Goal: Task Accomplishment & Management: Use online tool/utility

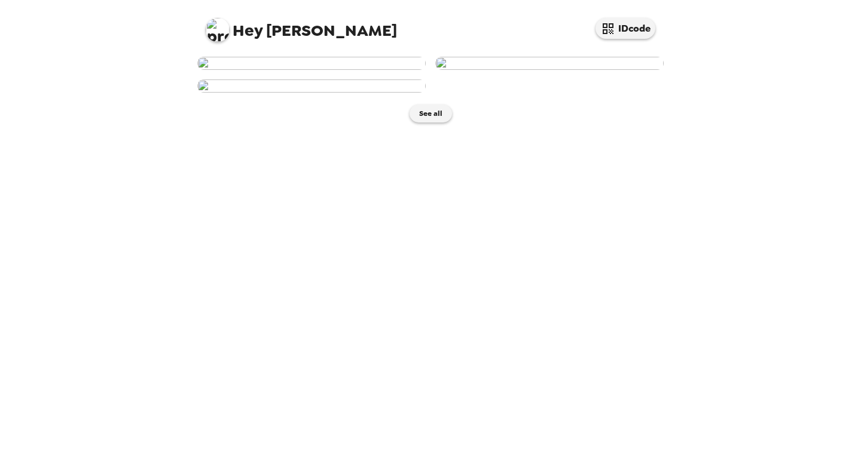
scroll to position [62, 0]
click at [325, 70] on img at bounding box center [311, 63] width 228 height 13
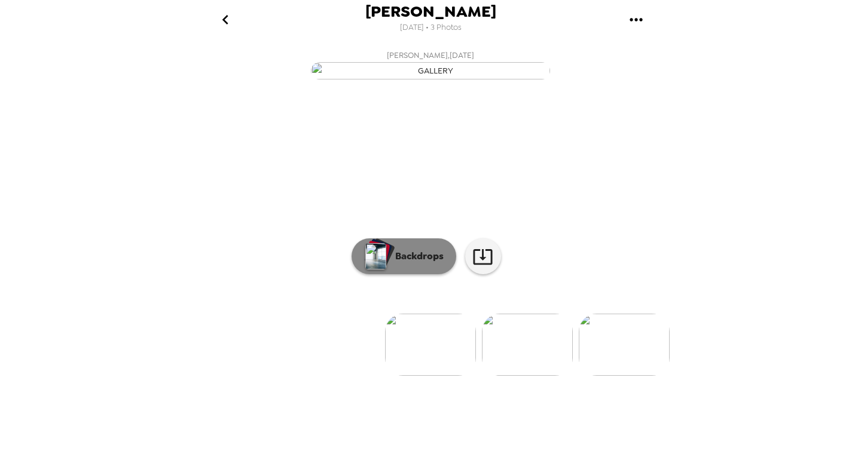
click at [402, 274] on button "Backdrops" at bounding box center [404, 257] width 105 height 36
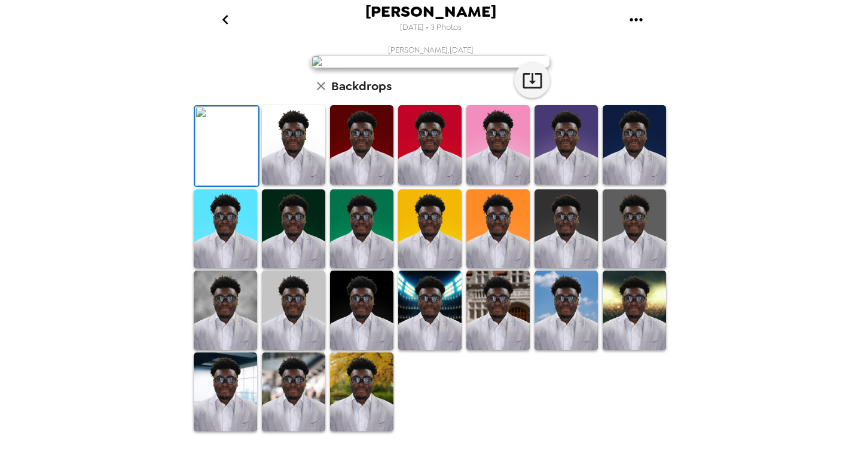
scroll to position [262, 0]
click at [318, 397] on img at bounding box center [293, 393] width 63 height 80
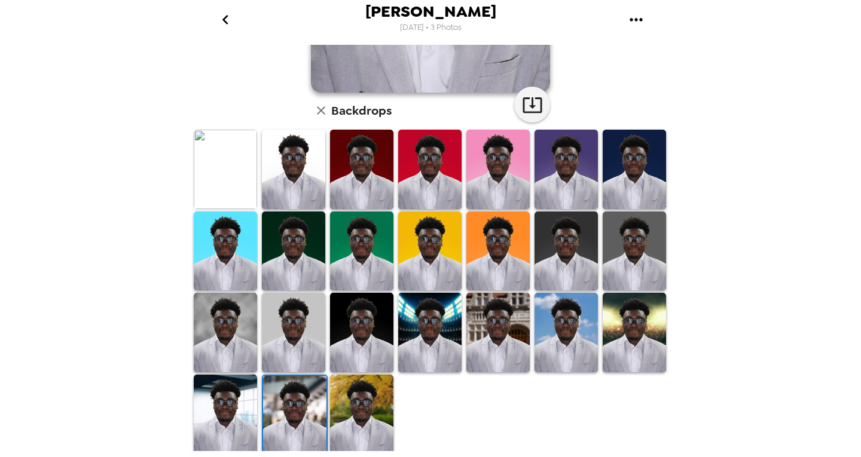
scroll to position [0, 0]
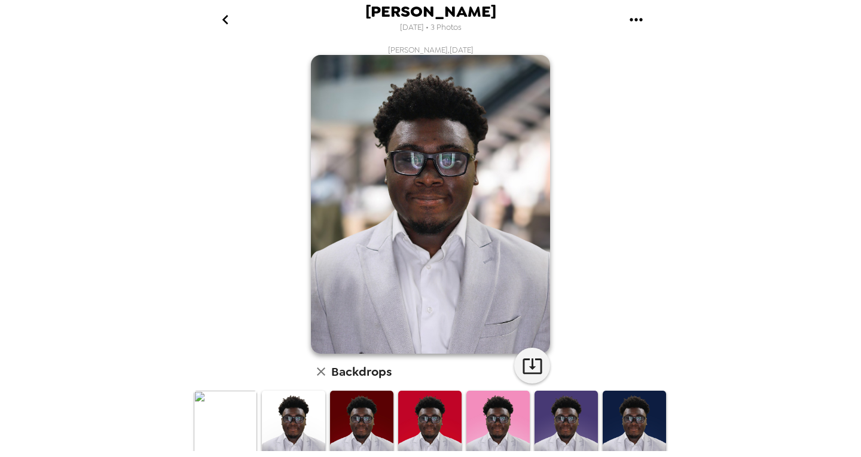
click at [229, 35] on button "go back" at bounding box center [225, 19] width 39 height 39
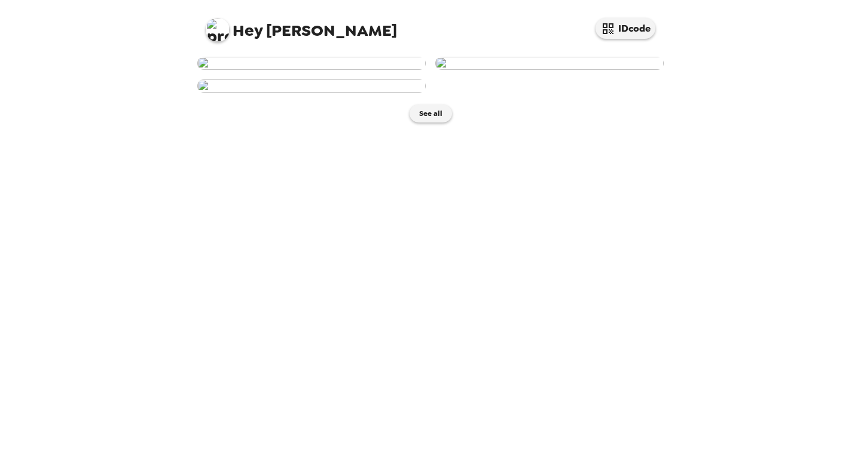
click at [500, 70] on img at bounding box center [549, 63] width 228 height 13
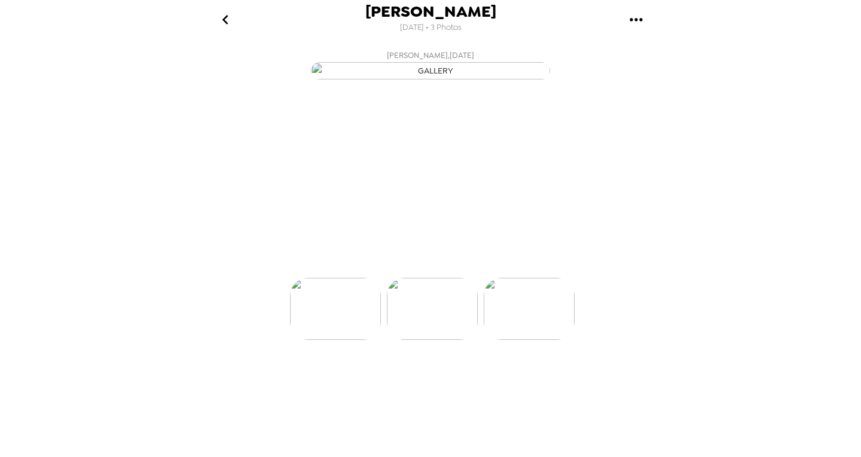
scroll to position [0, 96]
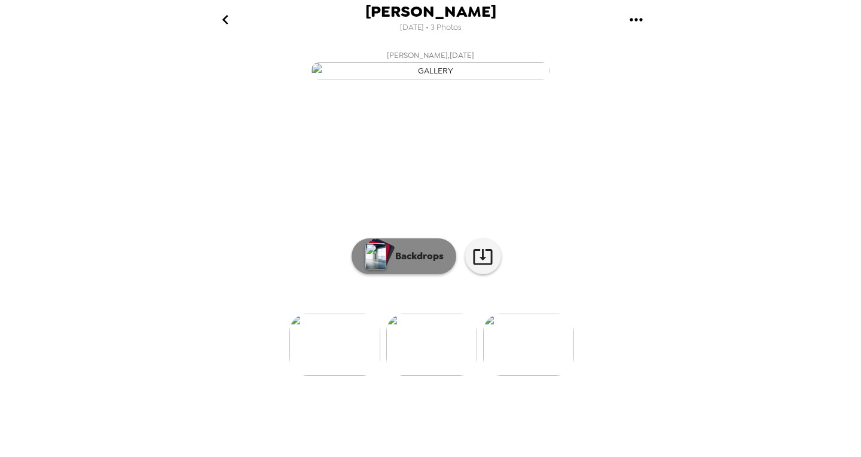
click at [389, 264] on p "Backdrops" at bounding box center [416, 256] width 54 height 14
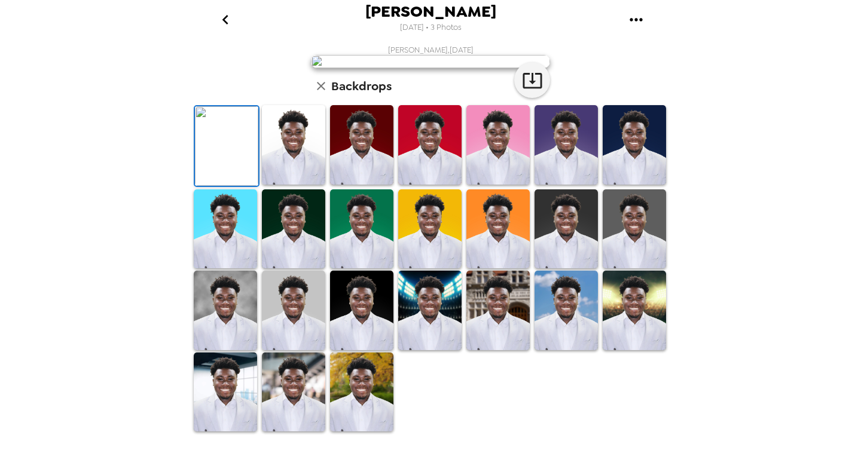
scroll to position [262, 0]
click at [509, 341] on img at bounding box center [497, 311] width 63 height 80
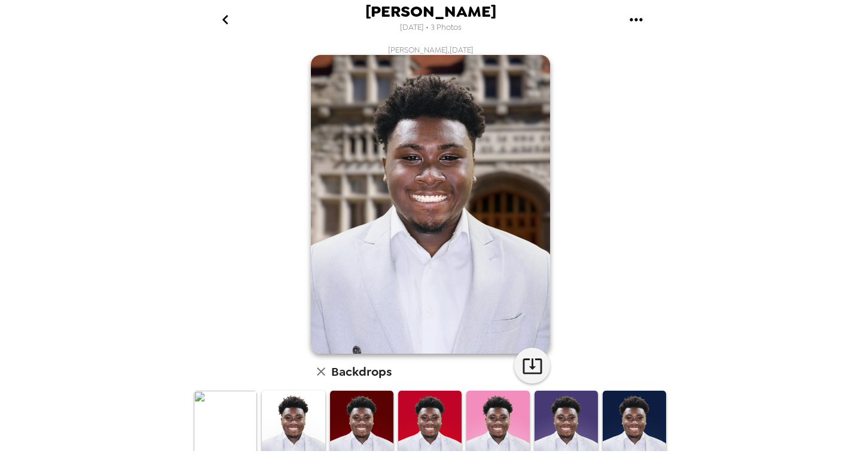
scroll to position [261, 0]
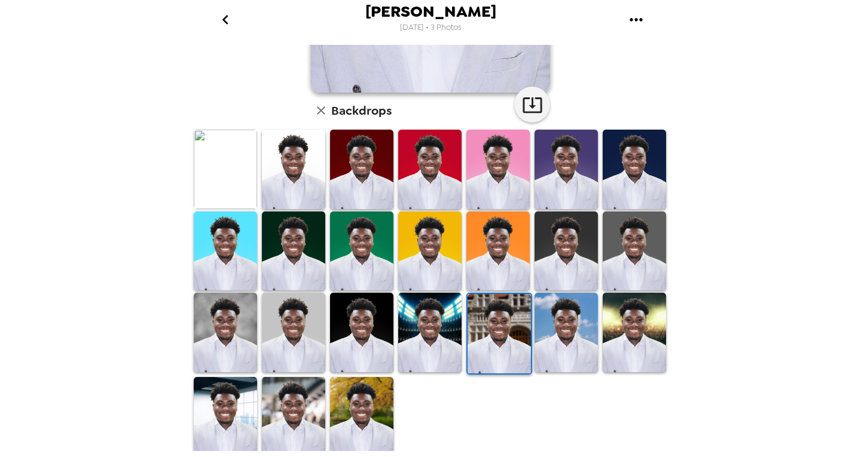
drag, startPoint x: 289, startPoint y: 398, endPoint x: 276, endPoint y: 401, distance: 12.8
click at [276, 401] on img at bounding box center [293, 417] width 63 height 80
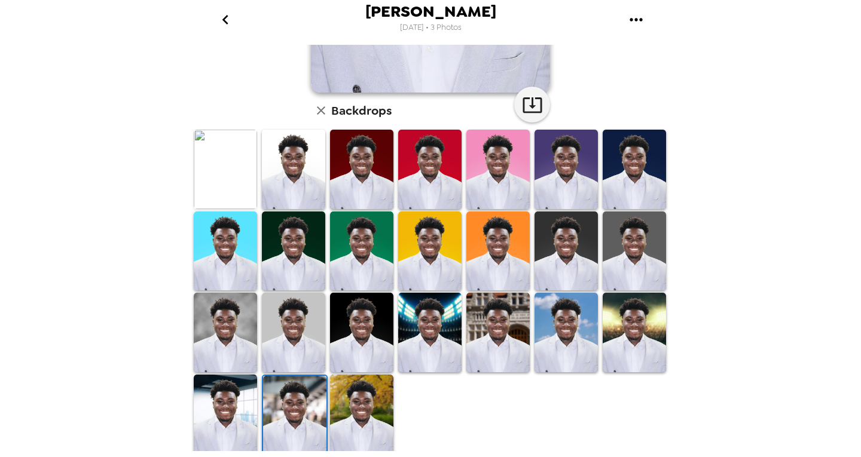
click at [276, 401] on img at bounding box center [294, 416] width 63 height 80
